Goal: Check status: Check status

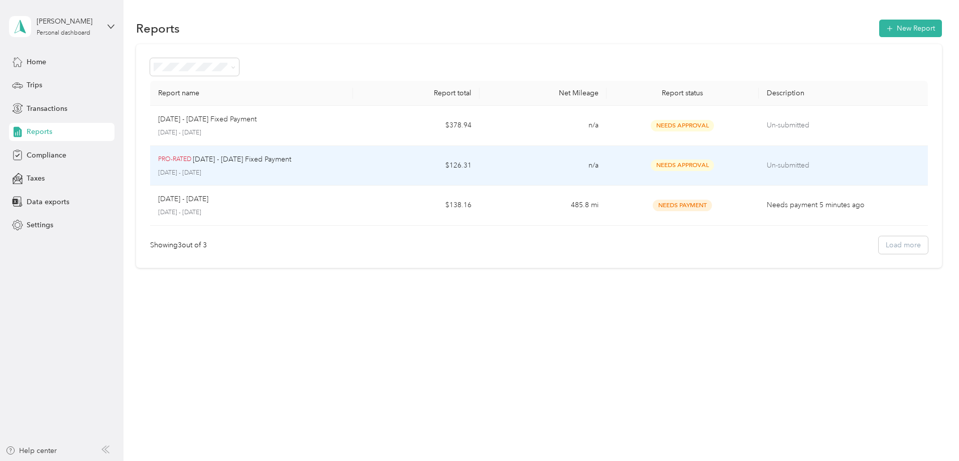
click at [396, 169] on td "$126.31" at bounding box center [416, 166] width 127 height 40
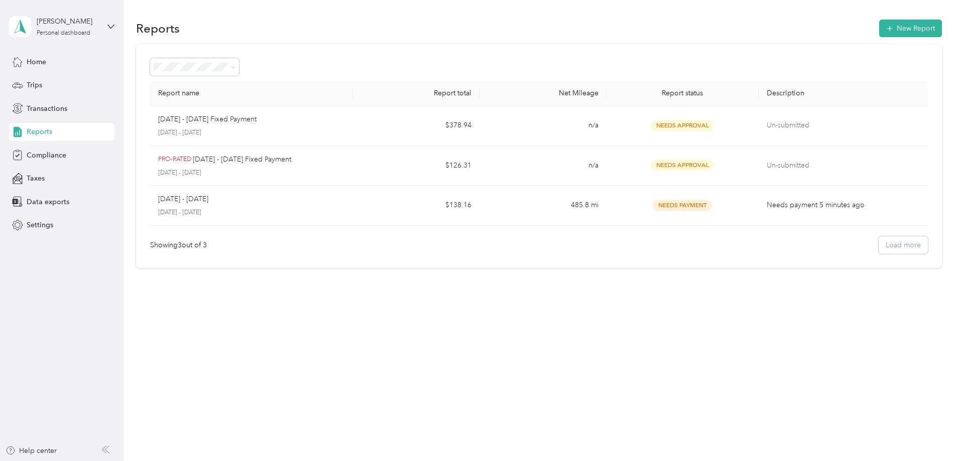
click at [929, 53] on div "Report name Report total Net Mileage Report status Description [DATE] - [DATE] …" at bounding box center [539, 156] width 806 height 224
